Goal: Browse casually

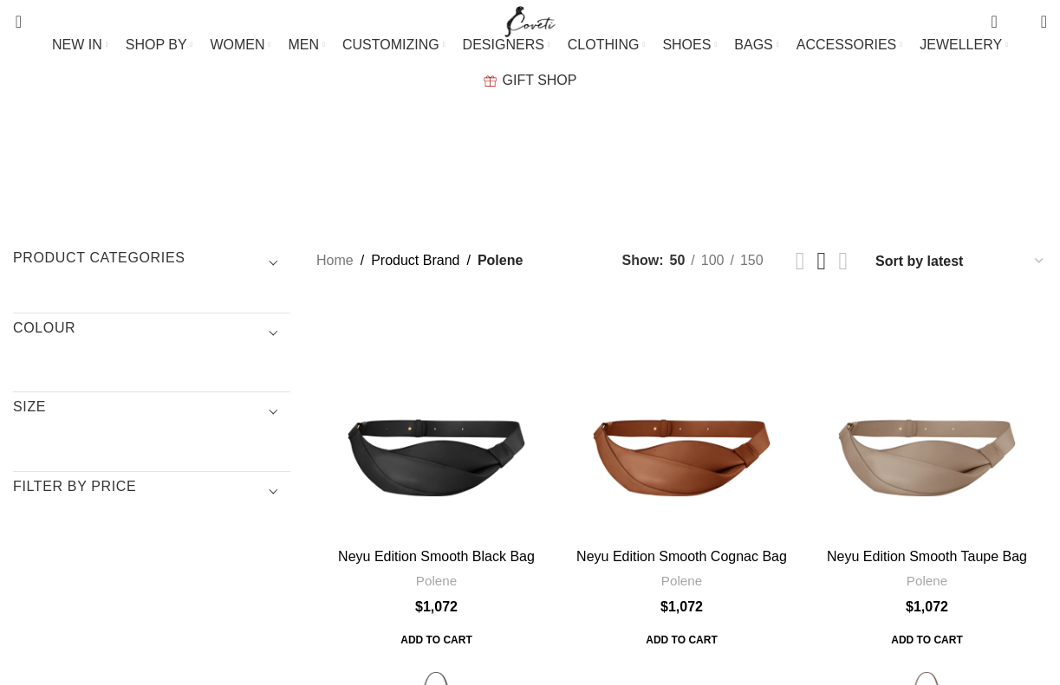
click at [460, 354] on div "Neyu Edition Smooth Black Bag" at bounding box center [467, 420] width 60 height 240
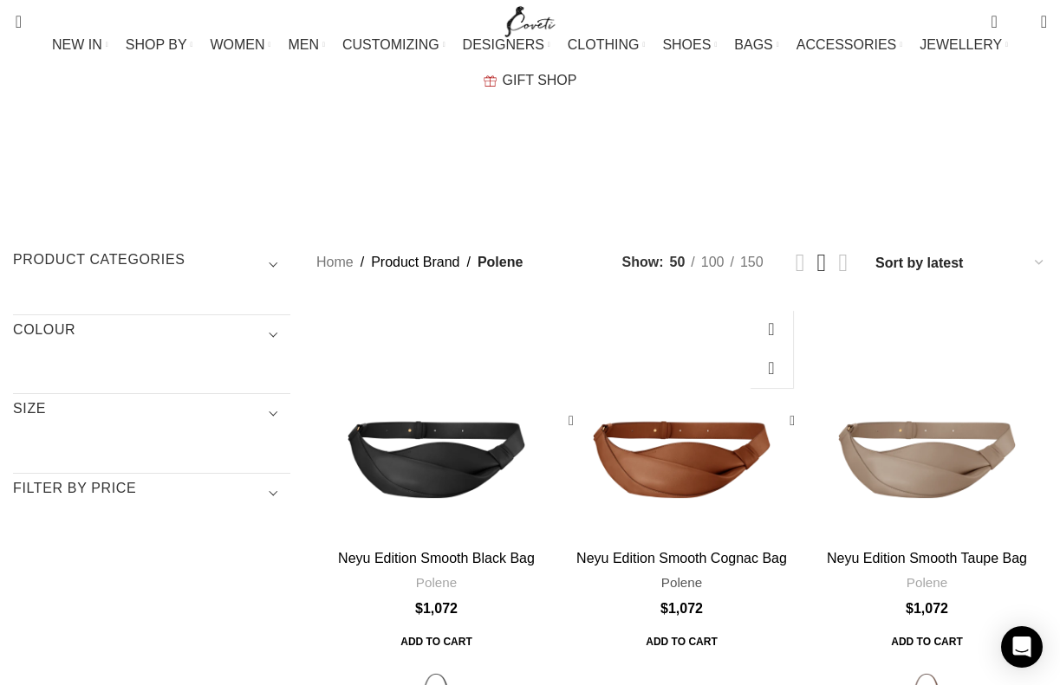
click at [667, 574] on link "Polene" at bounding box center [681, 583] width 41 height 18
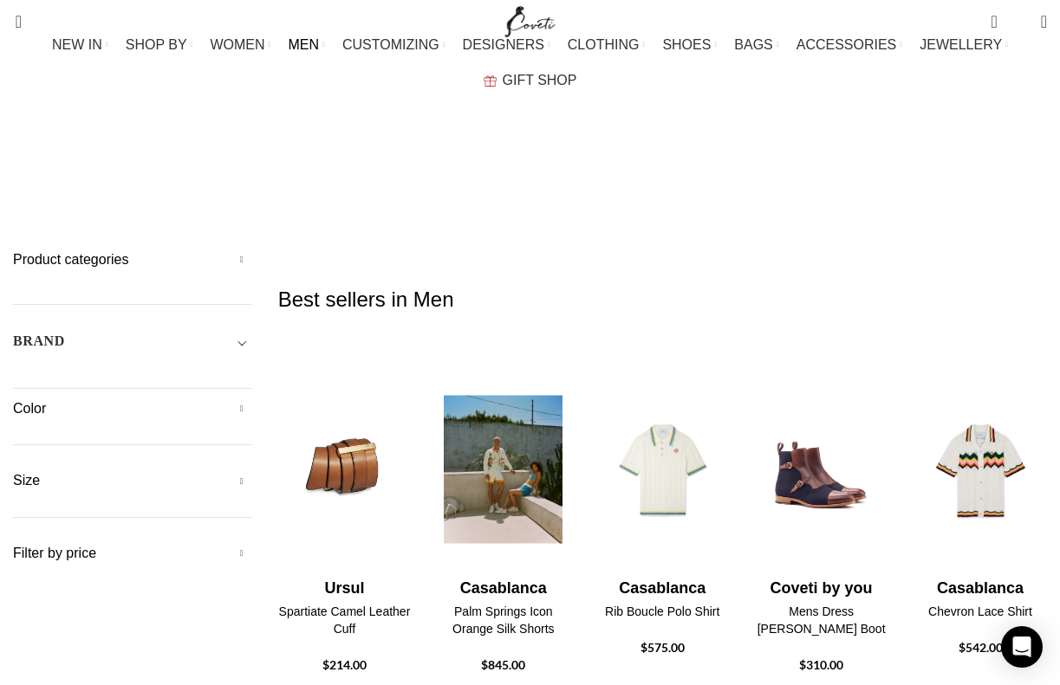
click at [492, 381] on img "2 / 11" at bounding box center [503, 470] width 137 height 214
